Goal: Task Accomplishment & Management: Manage account settings

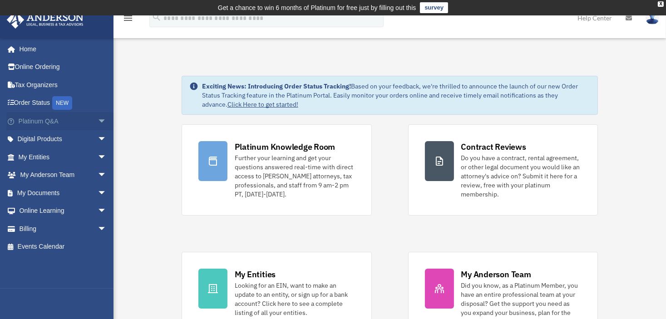
click at [98, 119] on span "arrow_drop_down" at bounding box center [107, 121] width 18 height 19
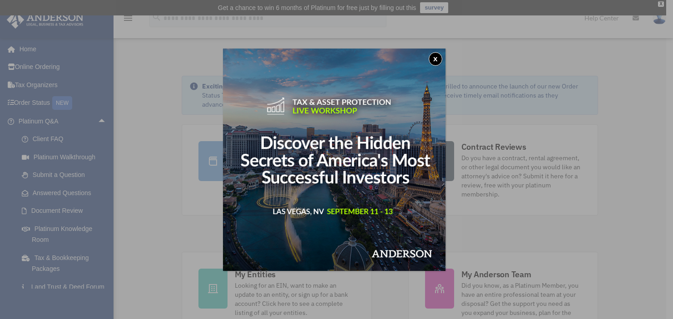
click at [436, 60] on button "x" at bounding box center [436, 59] width 14 height 14
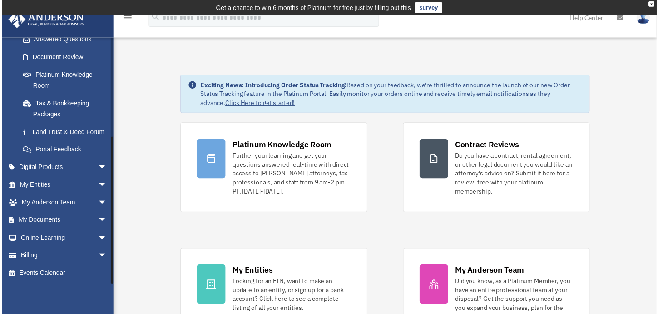
scroll to position [163, 0]
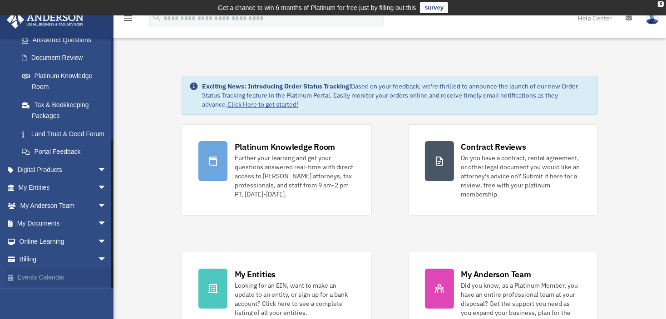
drag, startPoint x: 93, startPoint y: 264, endPoint x: 90, endPoint y: 269, distance: 5.3
click at [90, 269] on link "Events Calendar" at bounding box center [63, 277] width 114 height 18
click at [98, 259] on span "arrow_drop_down" at bounding box center [107, 260] width 18 height 19
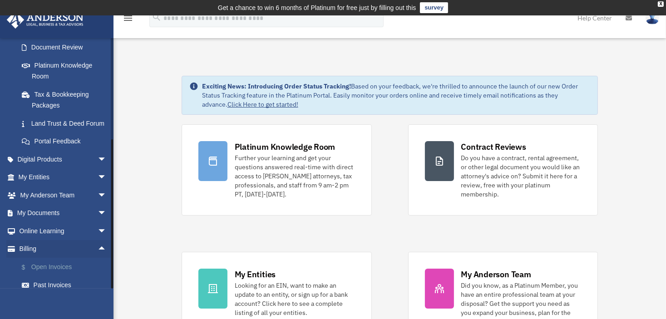
click at [64, 275] on link "$ Open Invoices" at bounding box center [67, 267] width 108 height 19
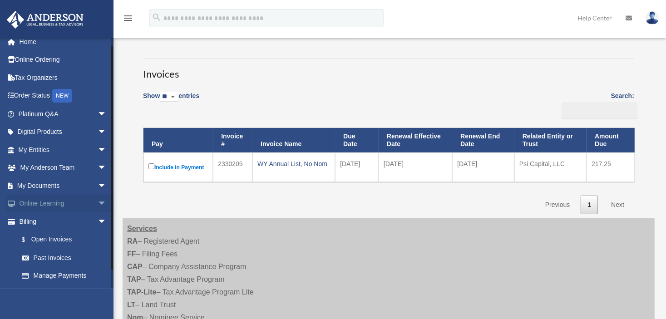
scroll to position [23, 0]
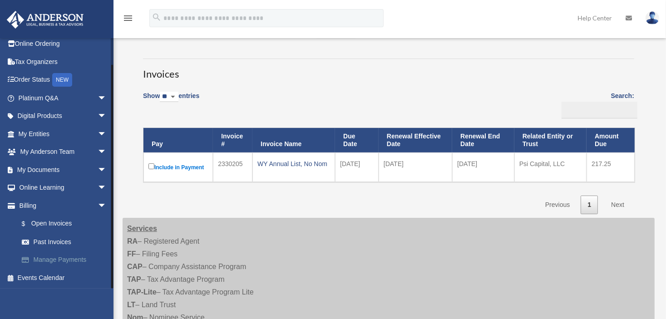
click at [71, 259] on link "Manage Payments" at bounding box center [67, 260] width 108 height 18
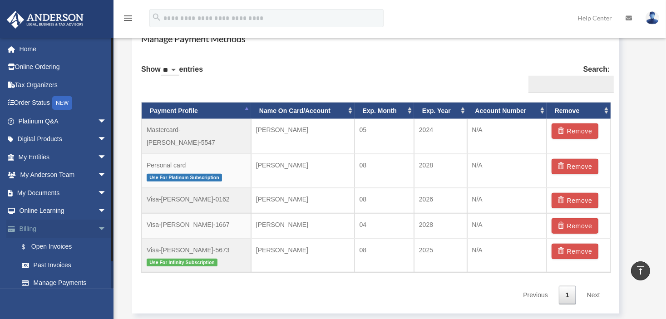
scroll to position [23, 0]
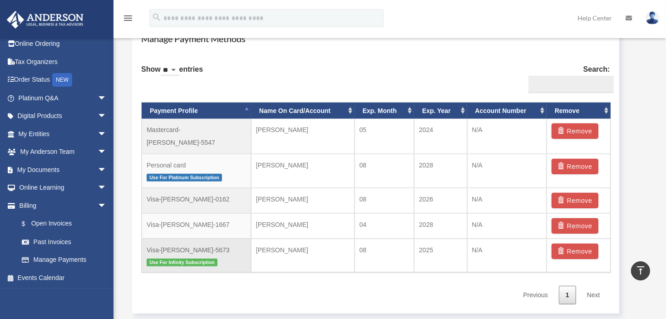
click at [397, 241] on td "08" at bounding box center [384, 256] width 59 height 34
click at [560, 129] on span "button" at bounding box center [563, 131] width 10 height 6
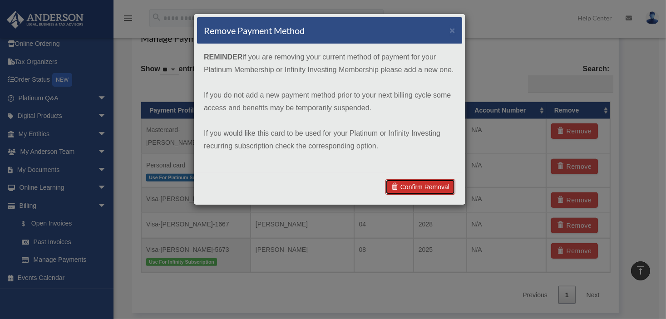
click at [441, 184] on link "Confirm Removal" at bounding box center [421, 186] width 70 height 15
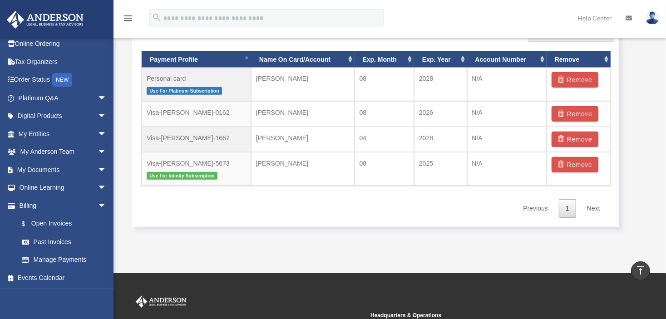
scroll to position [649, 0]
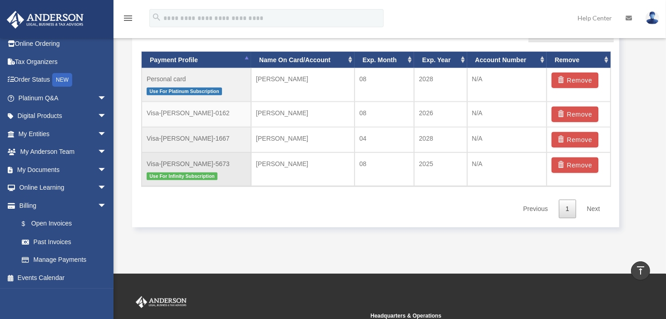
click at [206, 173] on span "Use For Infinity Subscription" at bounding box center [182, 177] width 71 height 8
click at [276, 164] on td "[PERSON_NAME]" at bounding box center [303, 170] width 104 height 34
click at [197, 170] on p "Use For Infinity Subscription" at bounding box center [196, 175] width 99 height 11
click at [187, 85] on p "Use For Platinum Subscription" at bounding box center [196, 90] width 99 height 11
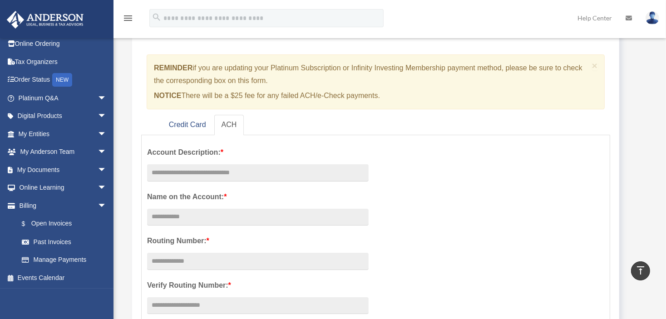
scroll to position [0, 0]
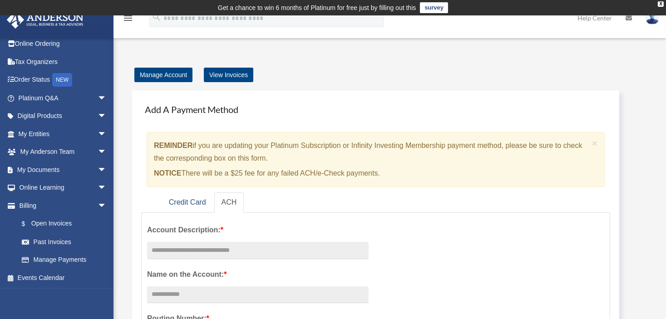
click at [651, 25] on link at bounding box center [652, 18] width 27 height 40
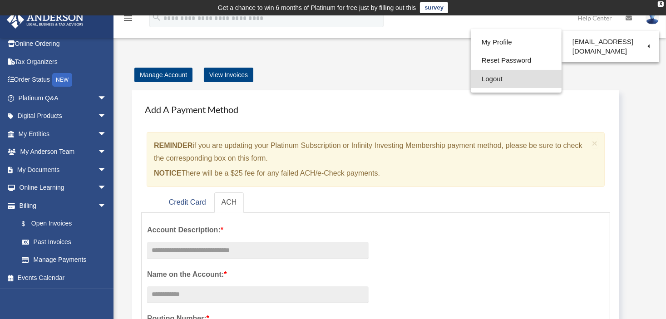
click at [504, 84] on link "Logout" at bounding box center [516, 79] width 91 height 19
